Goal: Task Accomplishment & Management: Manage account settings

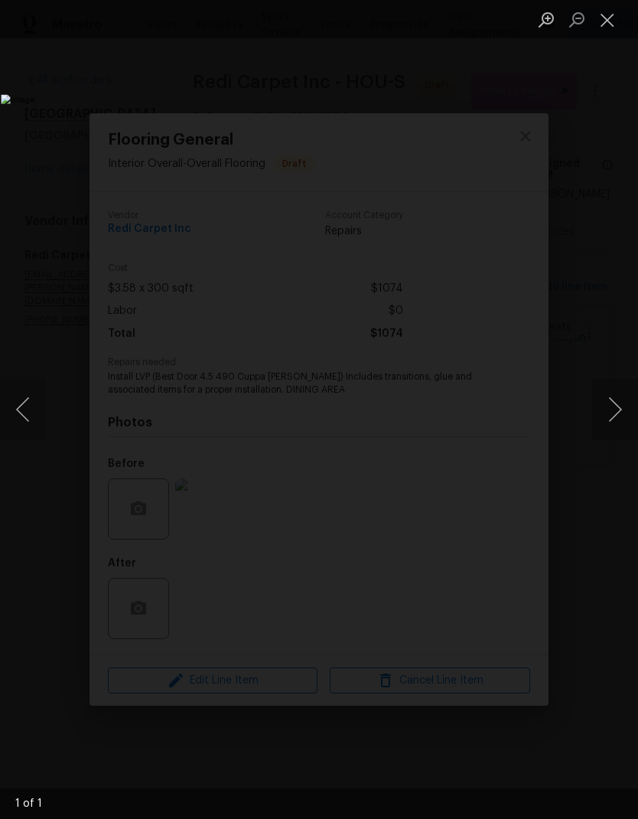
click at [596, 24] on button "Close lightbox" at bounding box center [607, 19] width 31 height 27
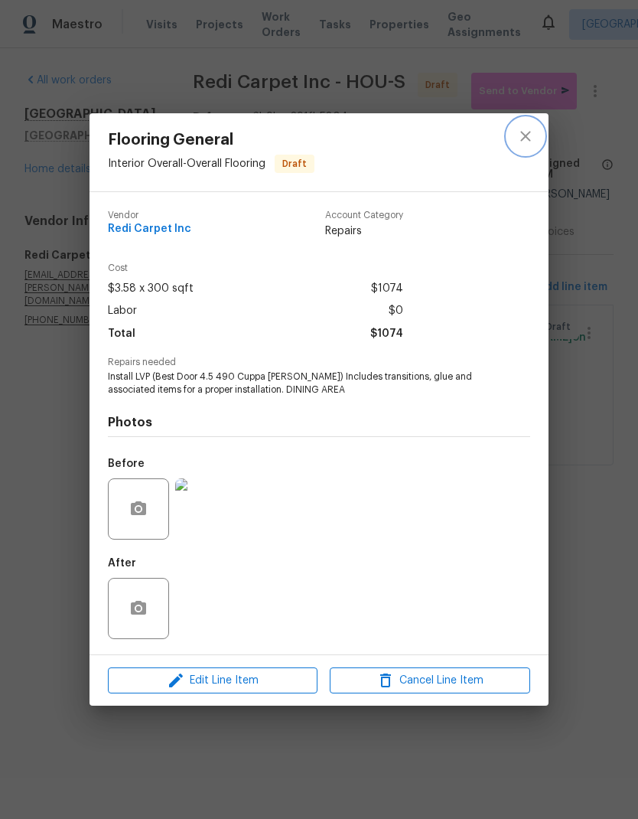
click at [531, 127] on icon "close" at bounding box center [526, 136] width 18 height 18
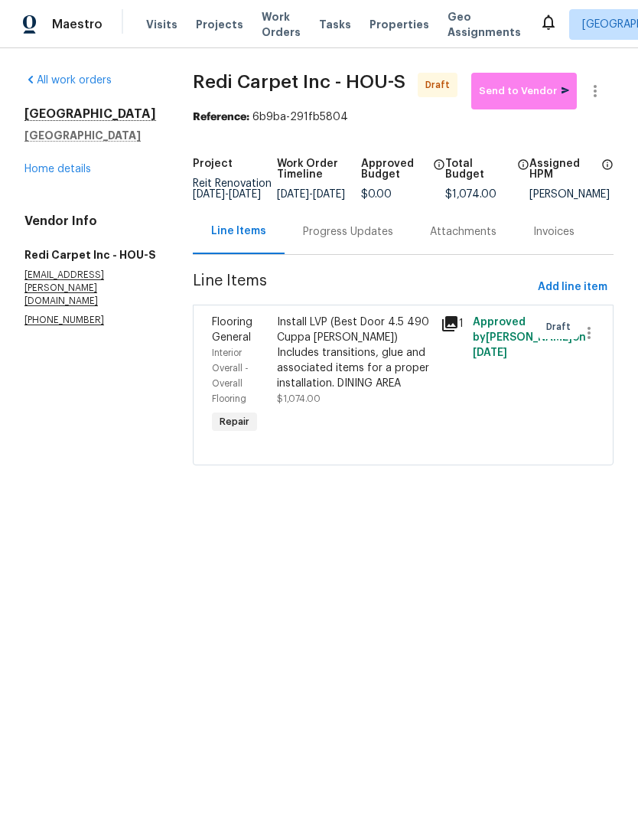
click at [70, 174] on link "Home details" at bounding box center [57, 169] width 67 height 11
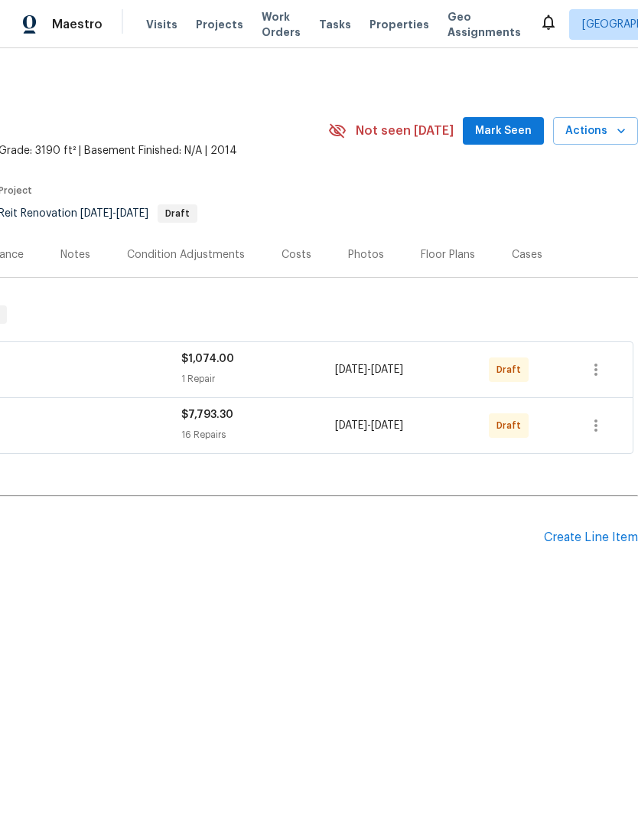
scroll to position [0, 227]
click at [590, 429] on icon "button" at bounding box center [596, 425] width 18 height 18
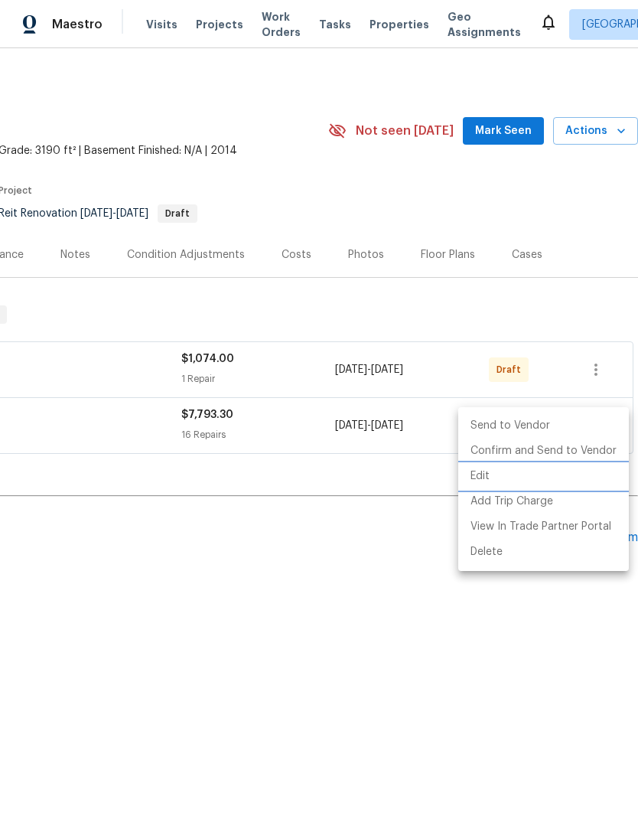
click at [500, 482] on li "Edit" at bounding box center [543, 476] width 171 height 25
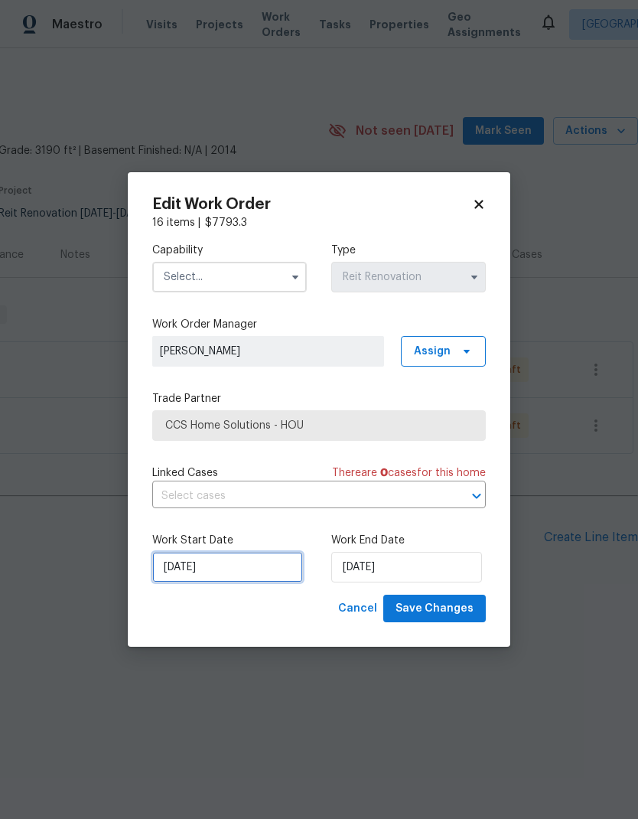
click at [269, 582] on input "9/21/2025" at bounding box center [227, 567] width 151 height 31
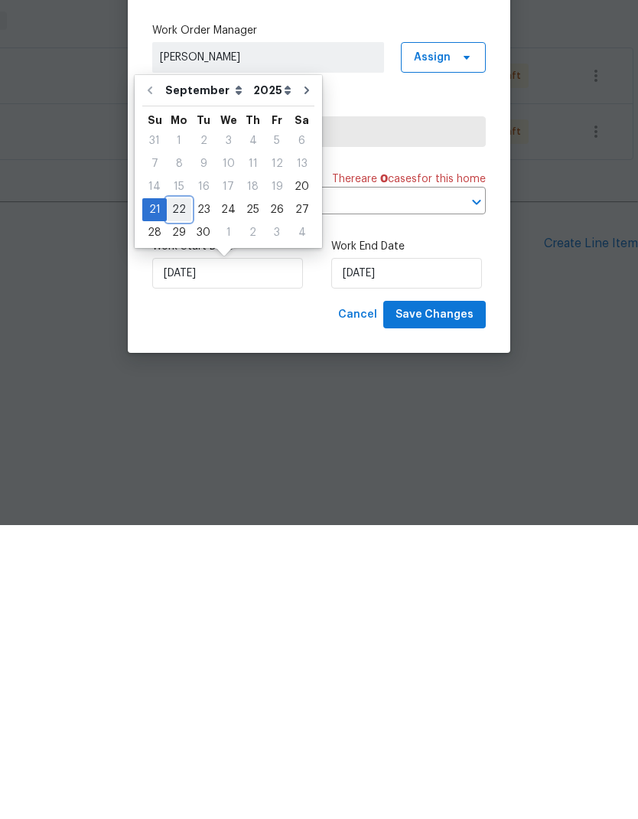
click at [188, 492] on div "21 22 23 24 25 26 27" at bounding box center [228, 503] width 172 height 23
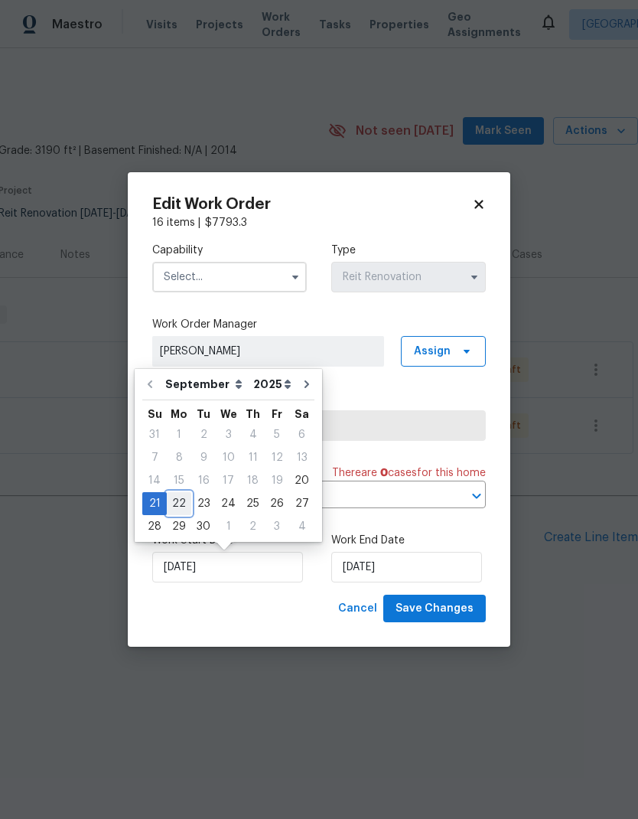
click at [178, 507] on div "22" at bounding box center [179, 503] width 24 height 21
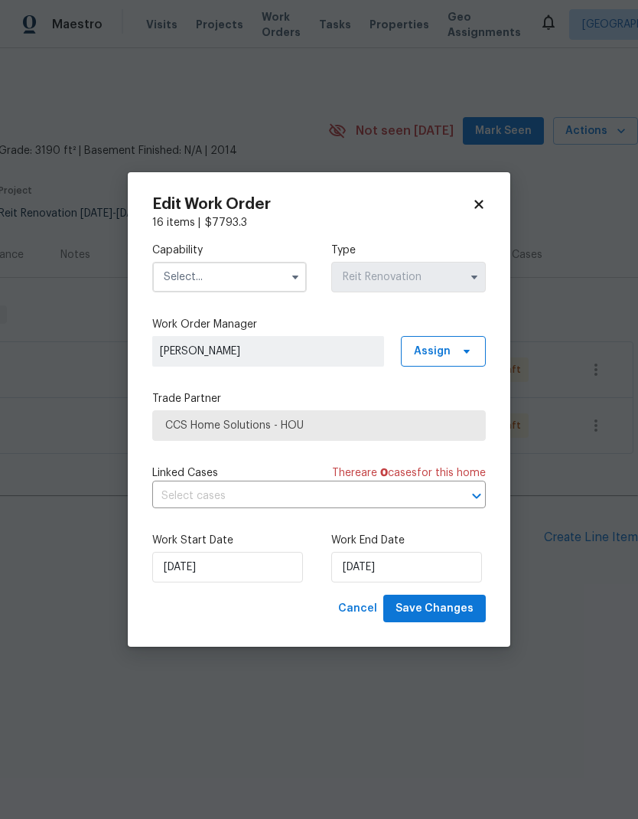
type input "[DATE]"
click at [388, 559] on input "[DATE]" at bounding box center [406, 567] width 151 height 31
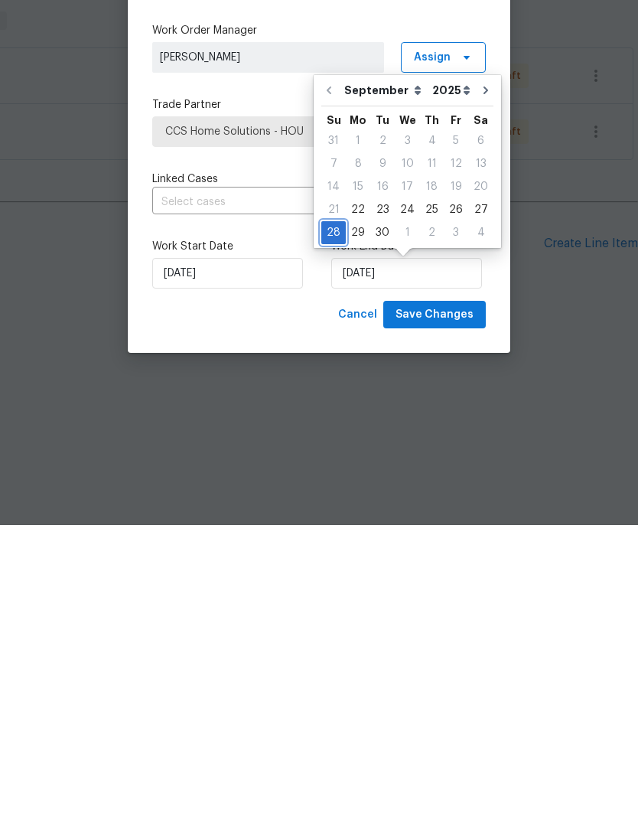
click at [331, 516] on div "28" at bounding box center [333, 526] width 24 height 21
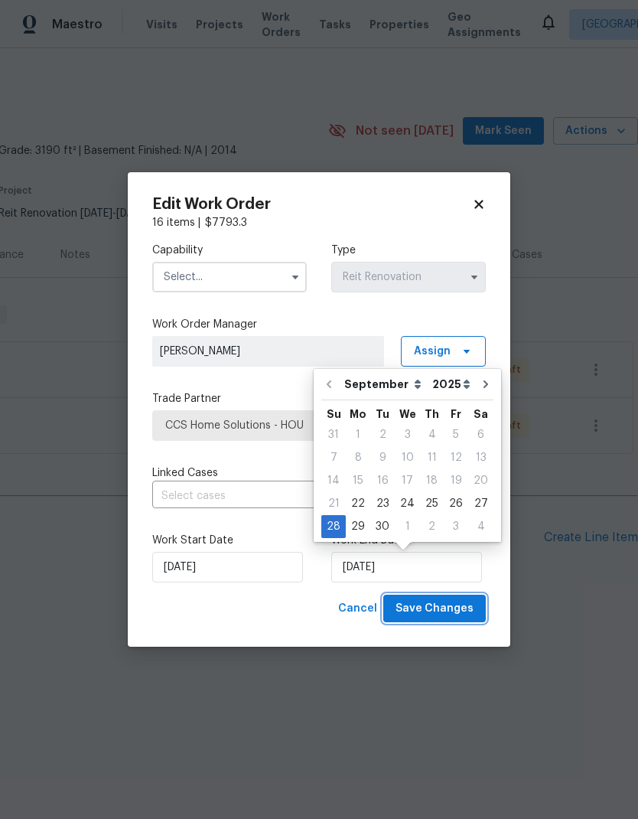
click at [444, 613] on span "Save Changes" at bounding box center [435, 608] width 78 height 19
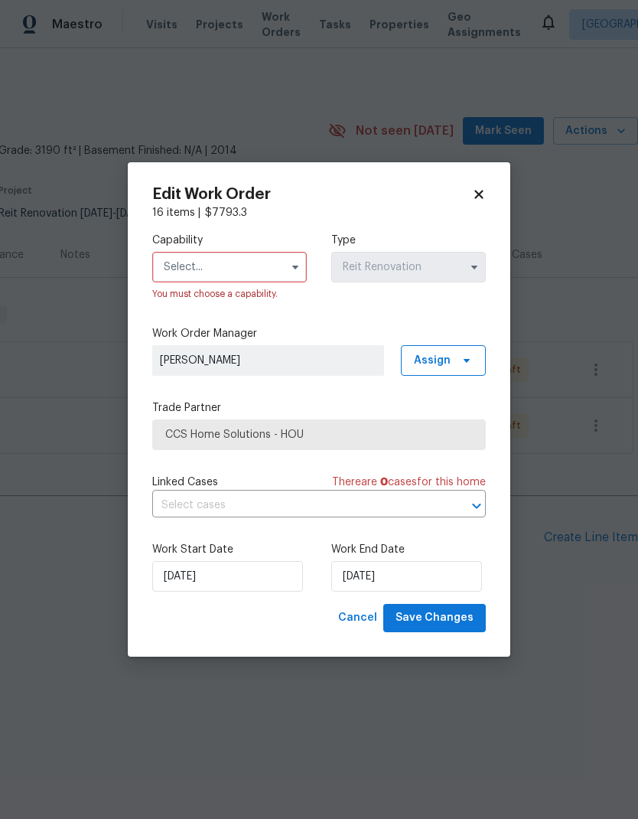
click at [263, 252] on input "text" at bounding box center [229, 267] width 155 height 31
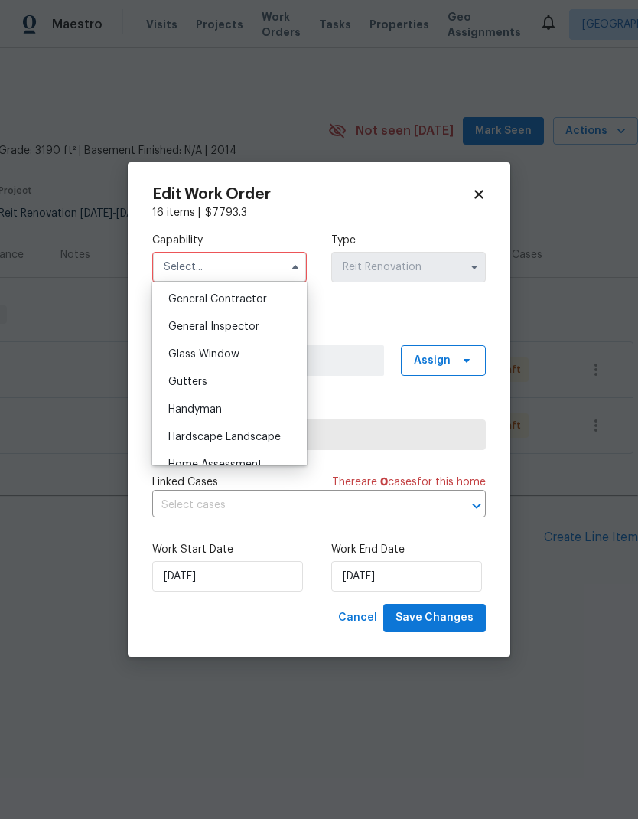
scroll to position [731, 0]
click at [286, 306] on div "General Contractor" at bounding box center [229, 300] width 147 height 28
type input "General Contractor"
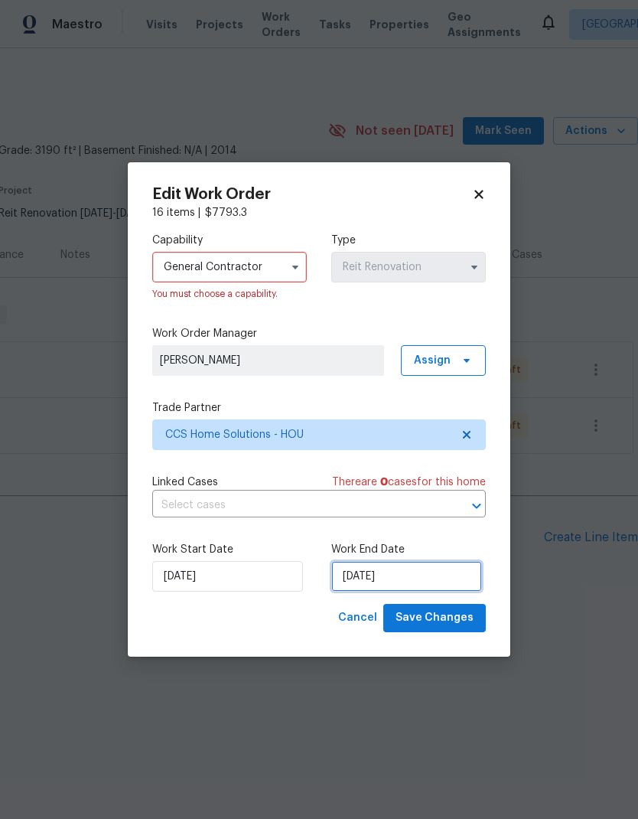
click at [386, 580] on input "[DATE]" at bounding box center [406, 576] width 151 height 31
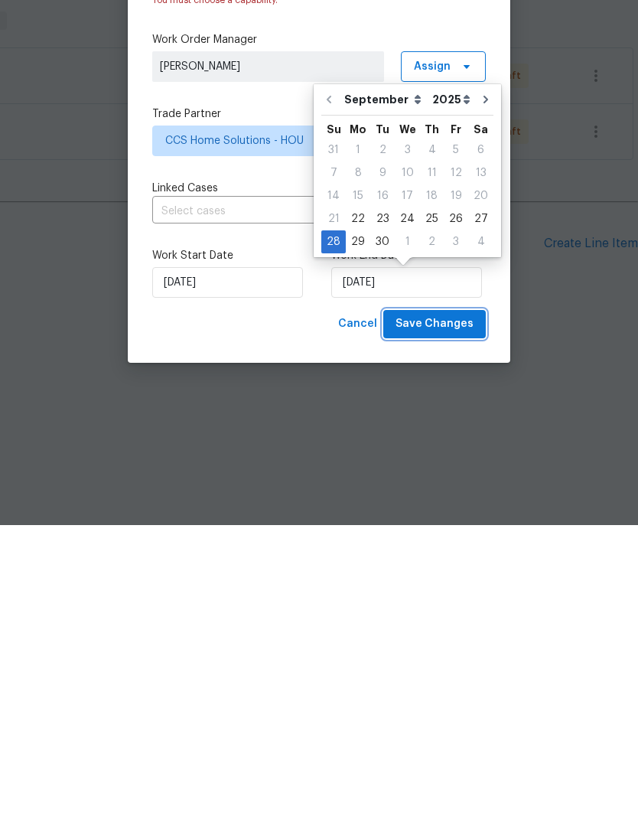
click at [465, 608] on span "Save Changes" at bounding box center [435, 617] width 78 height 19
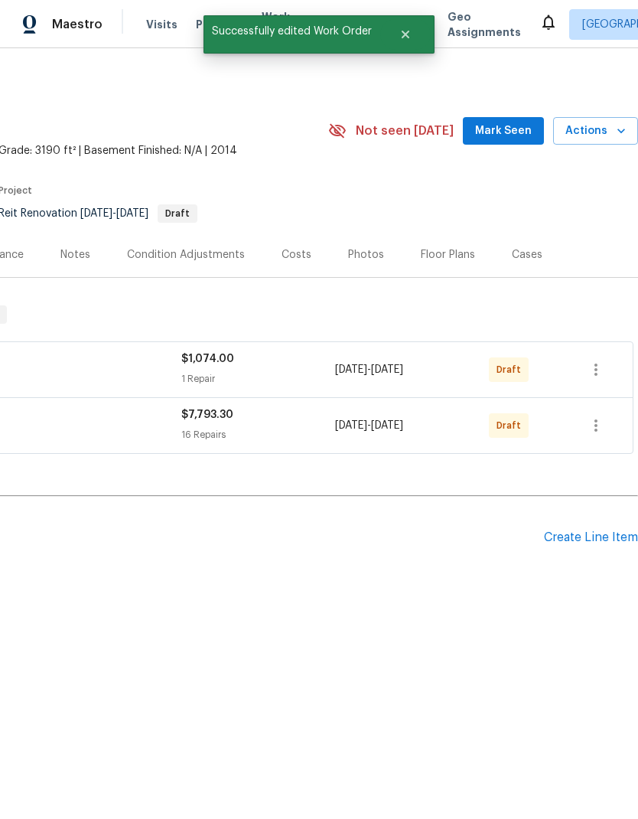
scroll to position [0, 227]
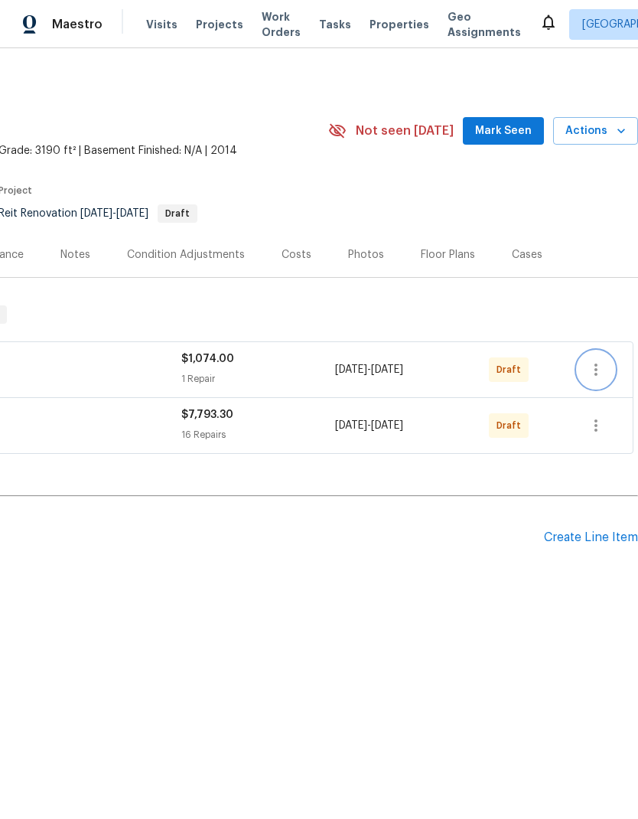
click at [602, 367] on icon "button" at bounding box center [596, 369] width 18 height 18
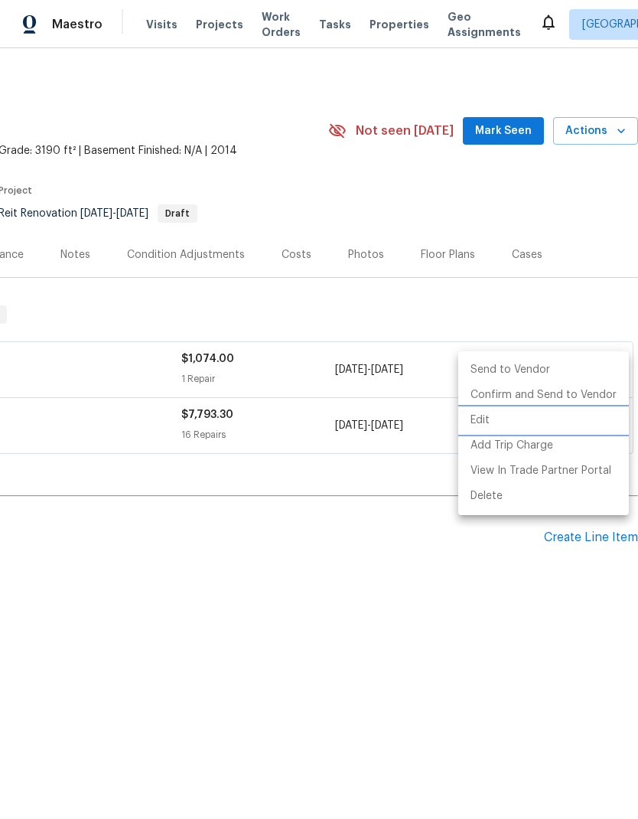
click at [494, 431] on li "Edit" at bounding box center [543, 420] width 171 height 25
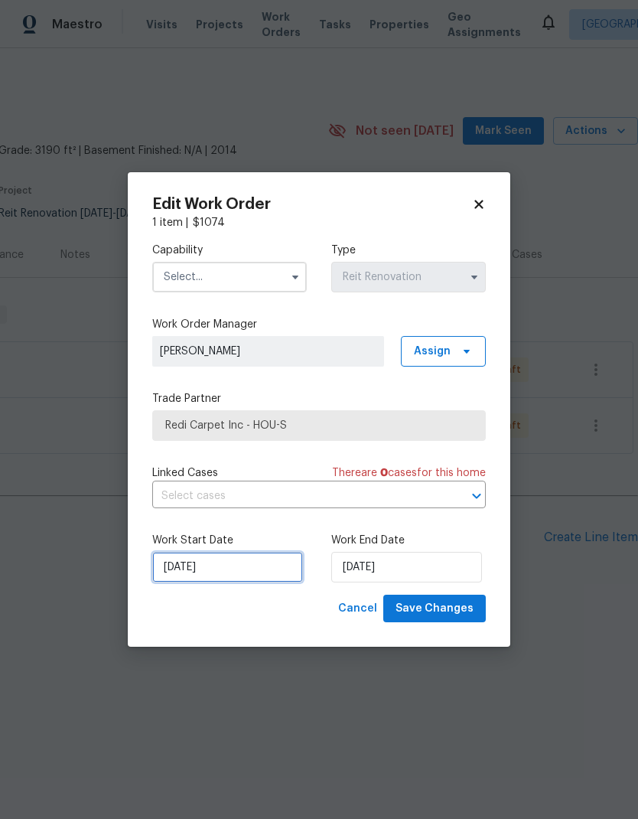
click at [270, 559] on input "9/21/2025" at bounding box center [227, 567] width 151 height 31
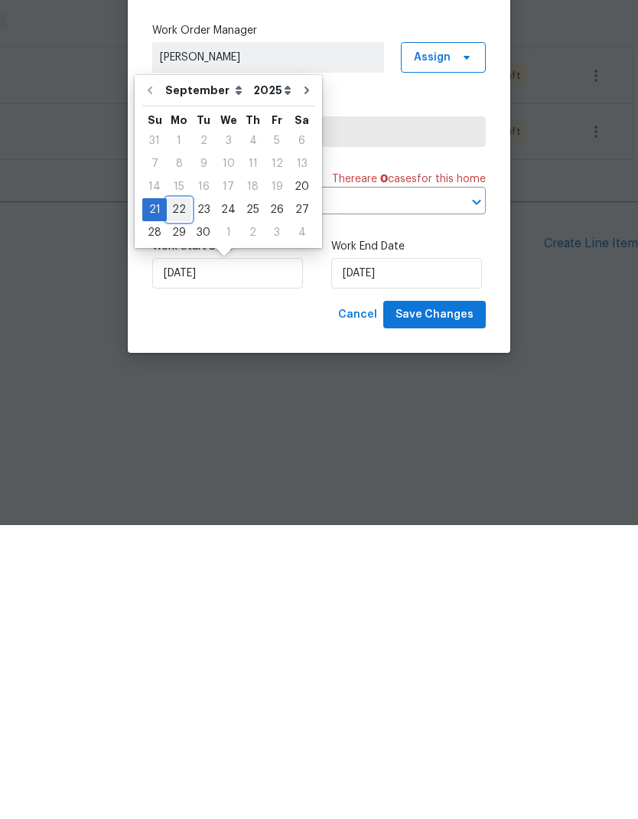
click at [181, 493] on div "22" at bounding box center [179, 503] width 24 height 21
type input "[DATE]"
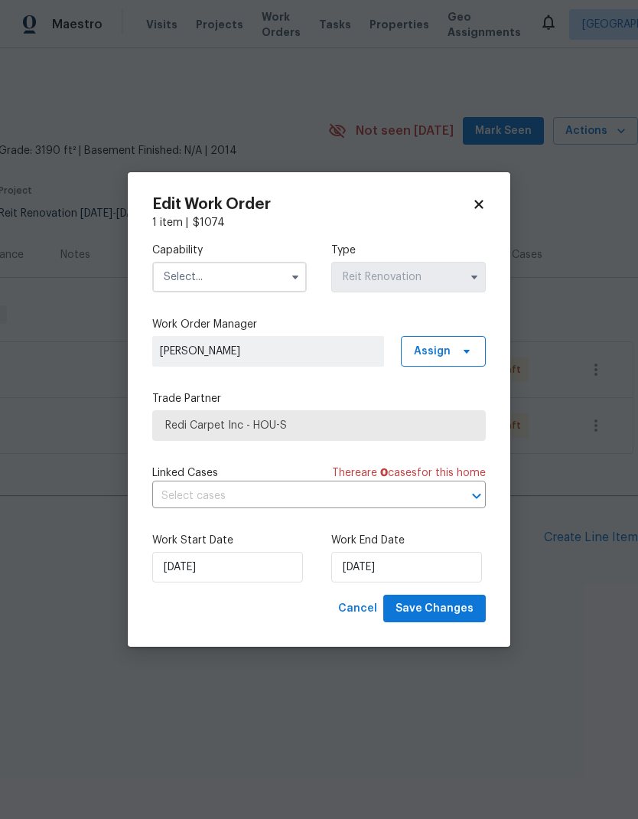
click at [256, 275] on input "text" at bounding box center [229, 277] width 155 height 31
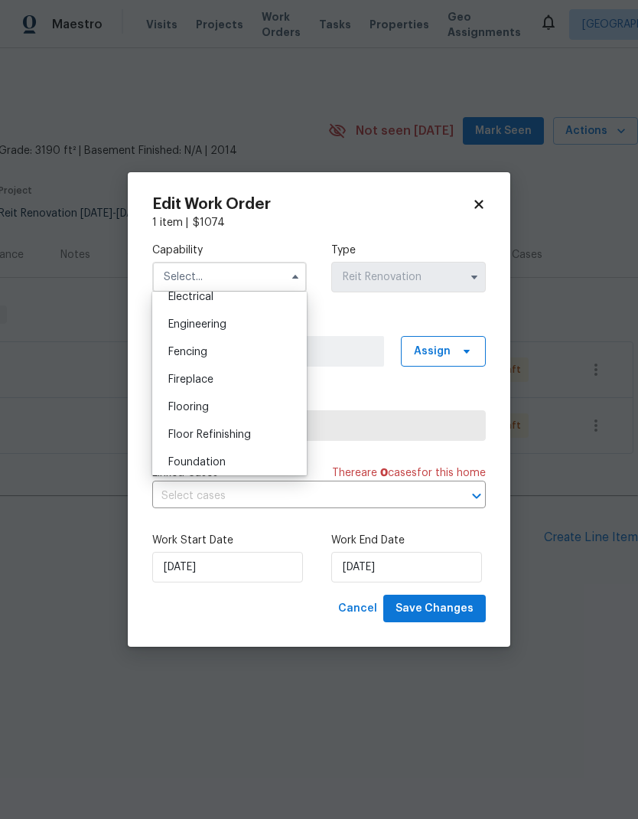
scroll to position [498, 0]
click at [238, 407] on div "Flooring" at bounding box center [229, 405] width 147 height 28
type input "Flooring"
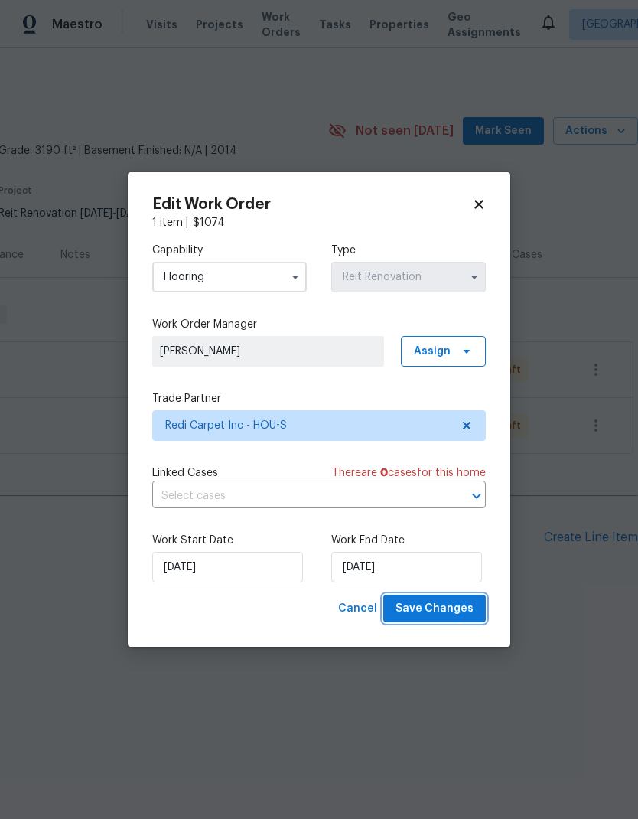
click at [476, 614] on button "Save Changes" at bounding box center [434, 609] width 103 height 28
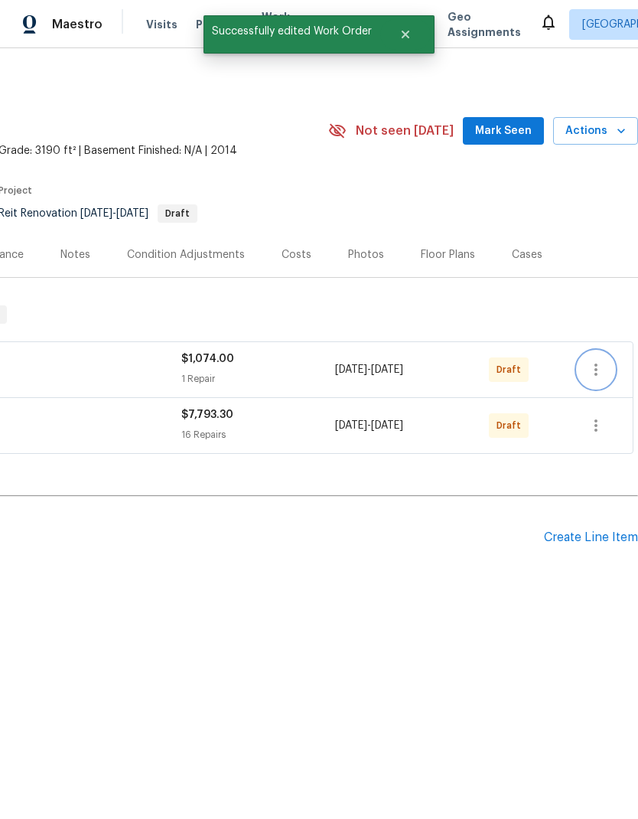
click at [596, 373] on icon "button" at bounding box center [596, 370] width 3 height 12
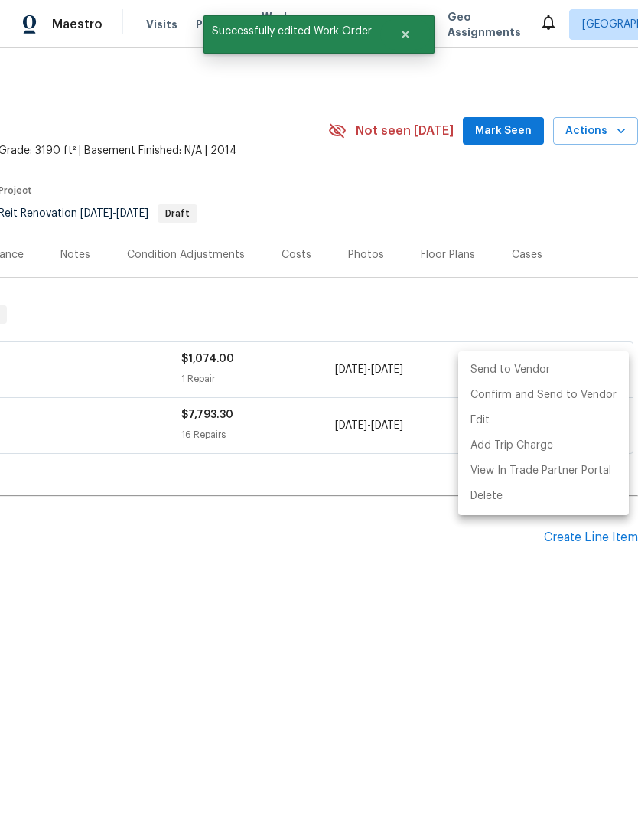
click at [560, 365] on li "Send to Vendor" at bounding box center [543, 369] width 171 height 25
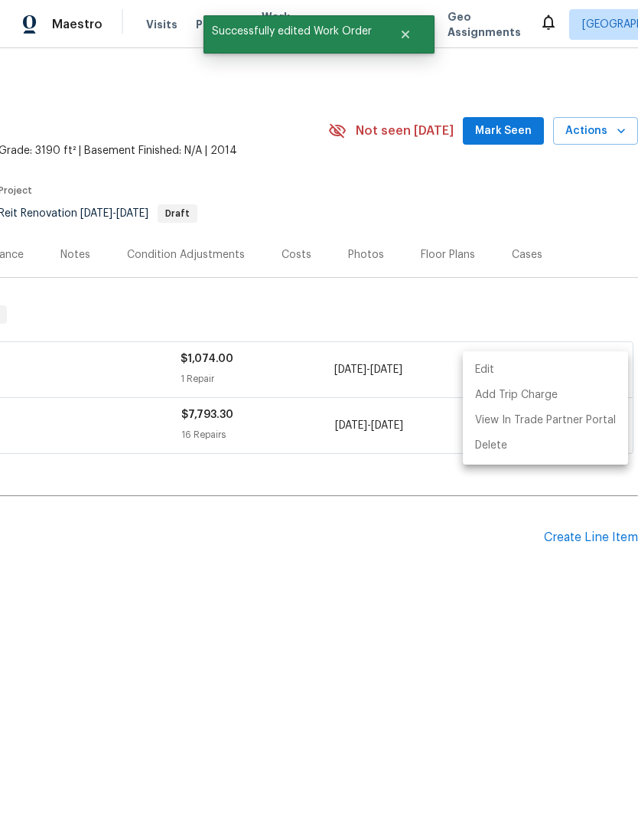
click at [422, 553] on div at bounding box center [319, 409] width 638 height 819
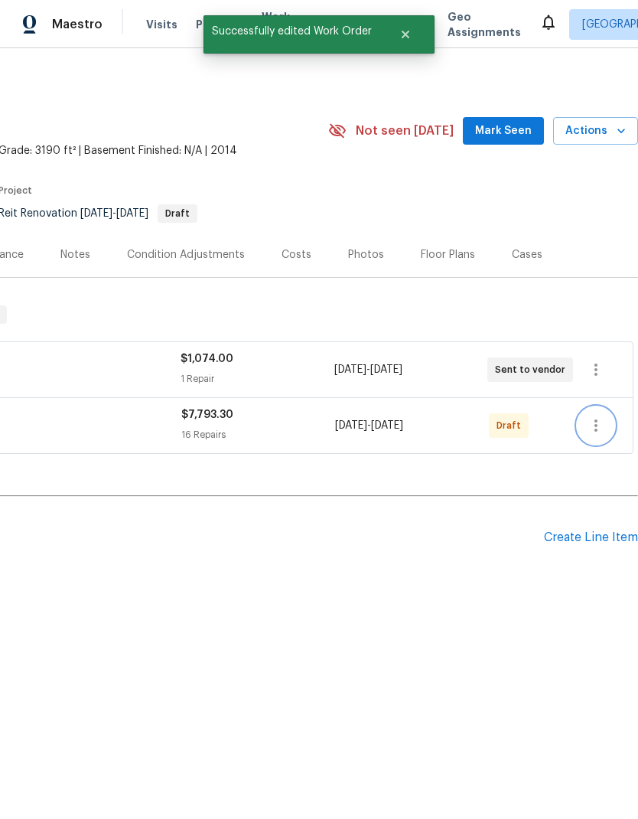
click at [596, 427] on icon "button" at bounding box center [596, 425] width 3 height 12
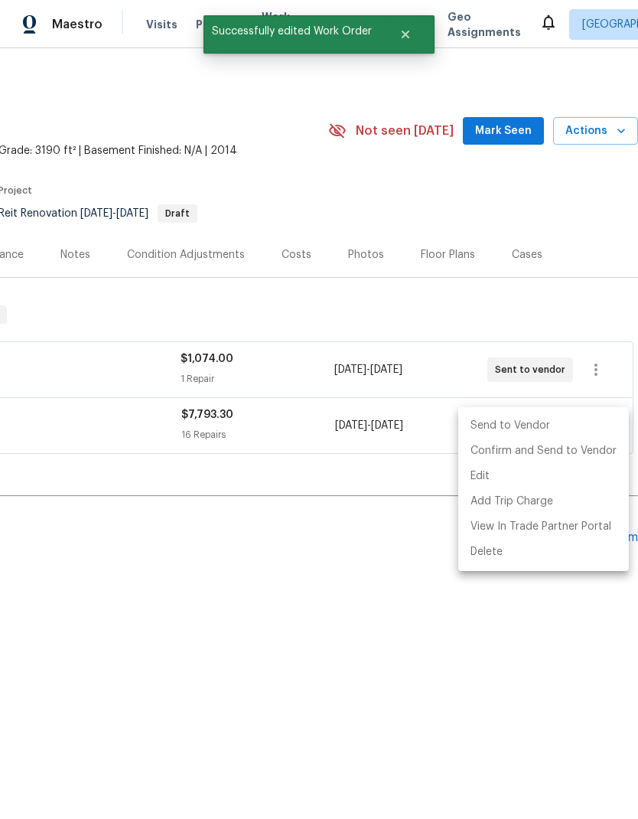
click at [539, 428] on li "Send to Vendor" at bounding box center [543, 425] width 171 height 25
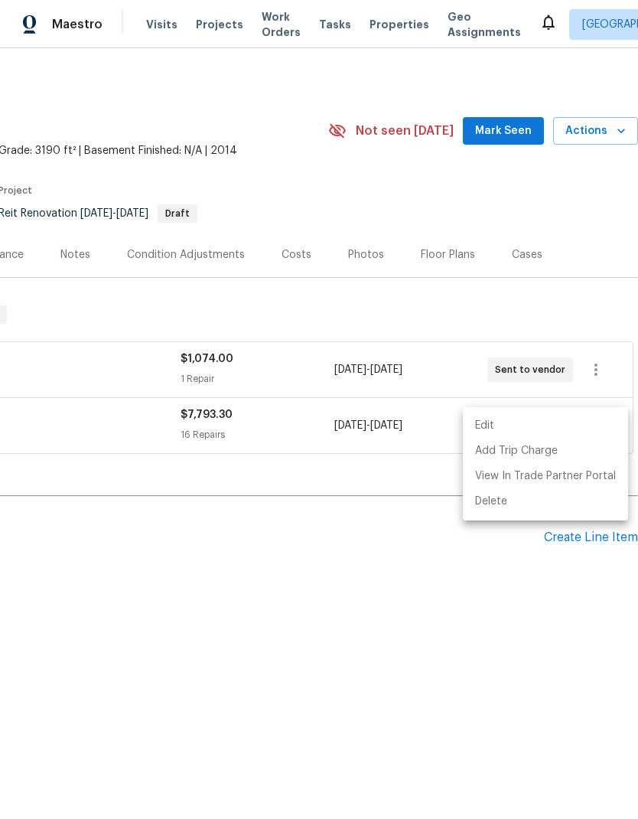
click at [465, 602] on div at bounding box center [319, 409] width 638 height 819
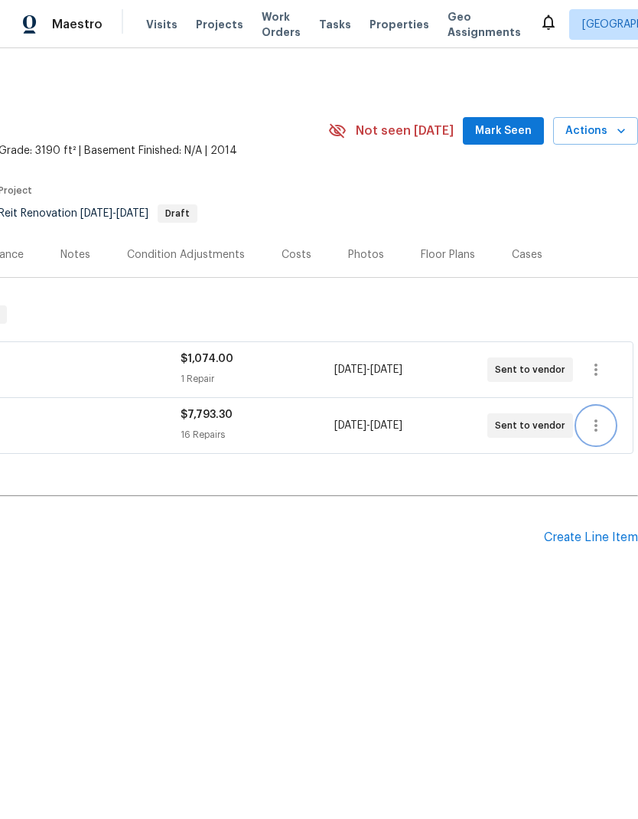
scroll to position [0, 227]
click at [455, 521] on h2 "Pending Line Items" at bounding box center [158, 537] width 771 height 71
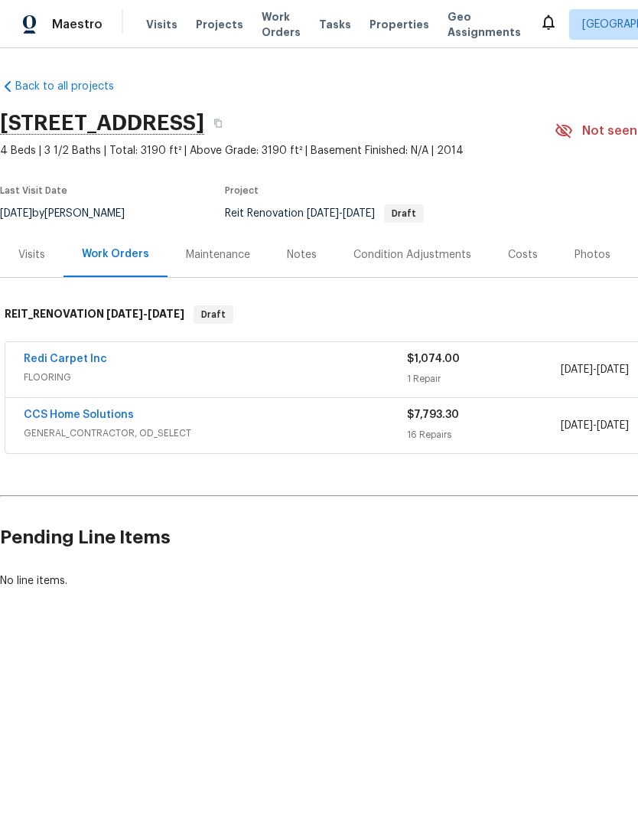
scroll to position [0, 0]
